Goal: Information Seeking & Learning: Stay updated

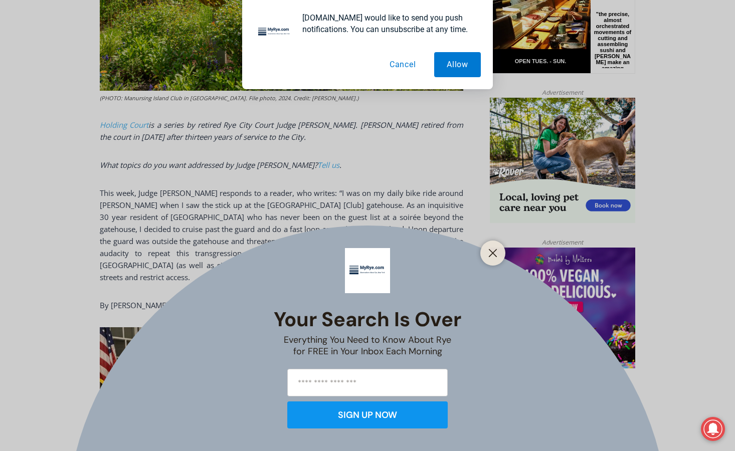
scroll to position [587, 0]
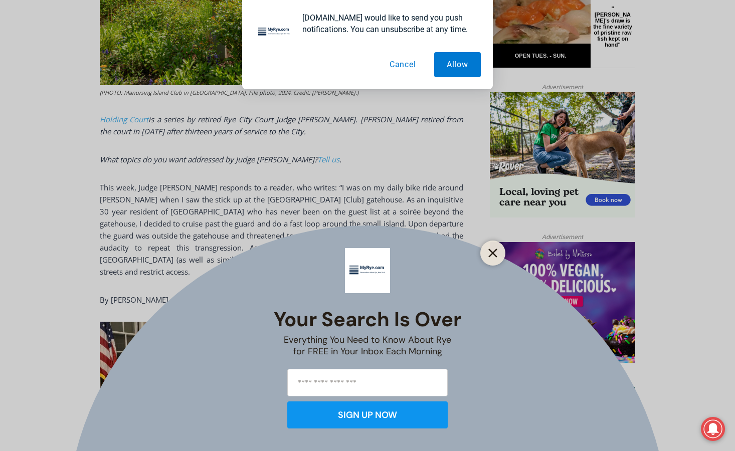
click at [491, 252] on line "Close" at bounding box center [492, 253] width 7 height 7
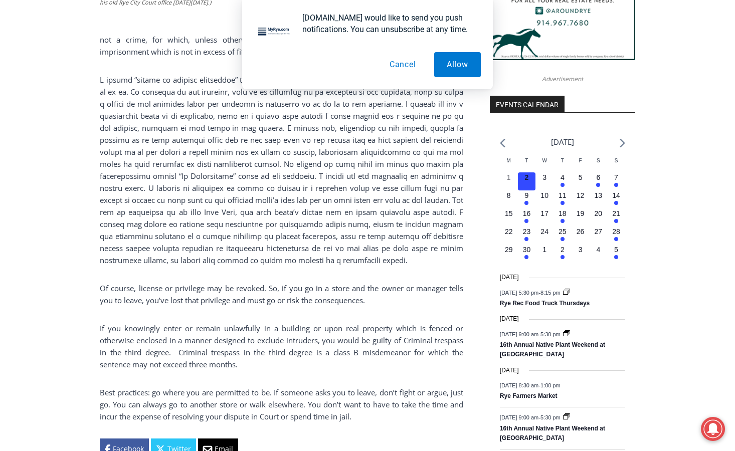
scroll to position [1026, 0]
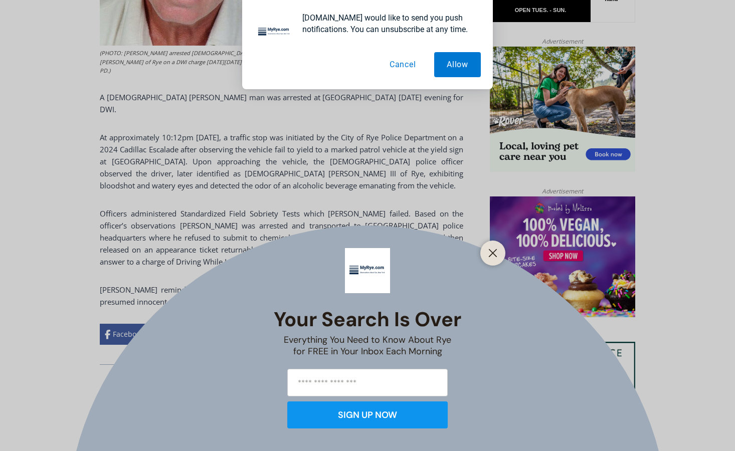
scroll to position [634, 0]
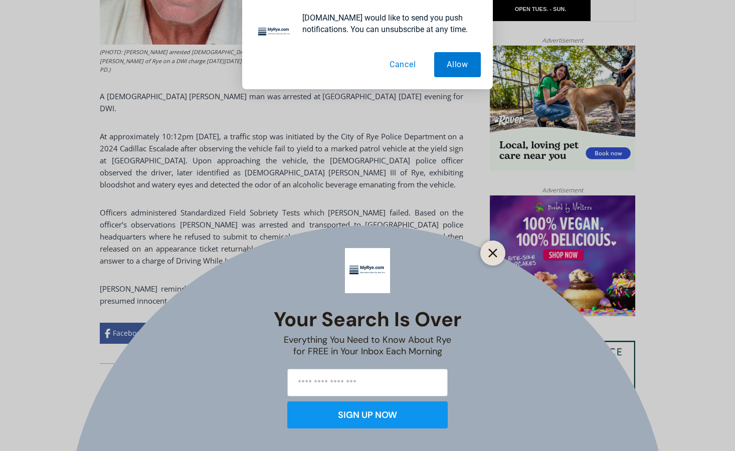
click at [492, 255] on icon "Close" at bounding box center [492, 253] width 9 height 9
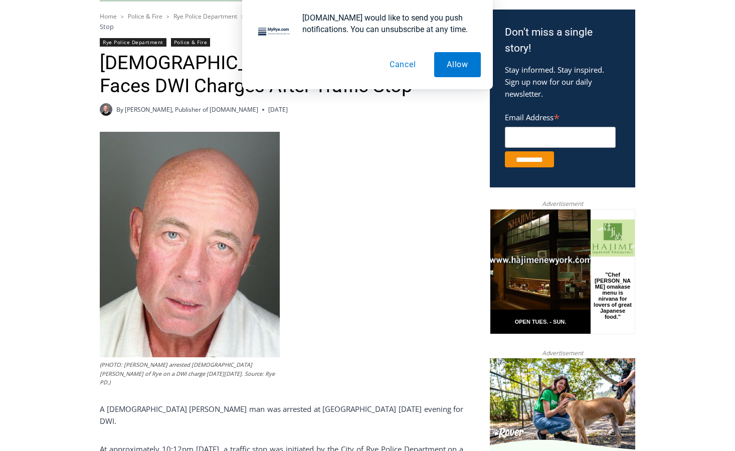
scroll to position [323, 0]
